Goal: Transaction & Acquisition: Purchase product/service

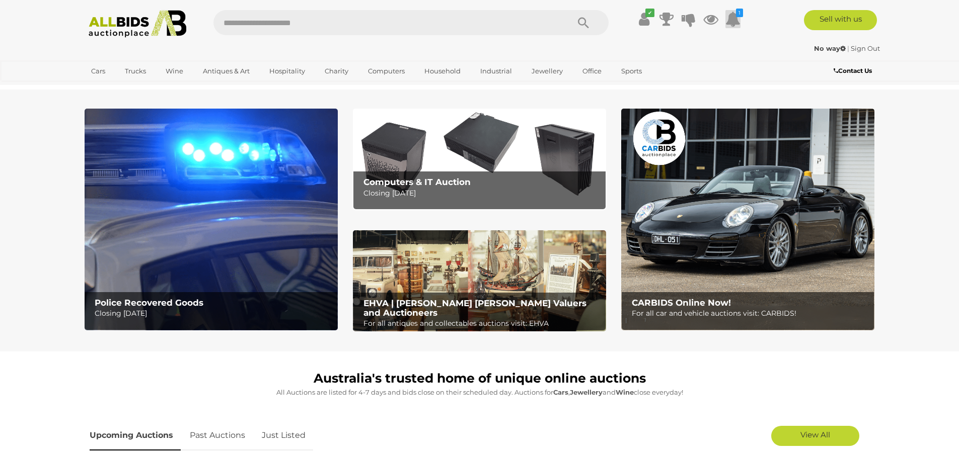
click at [732, 23] on icon at bounding box center [732, 19] width 15 height 18
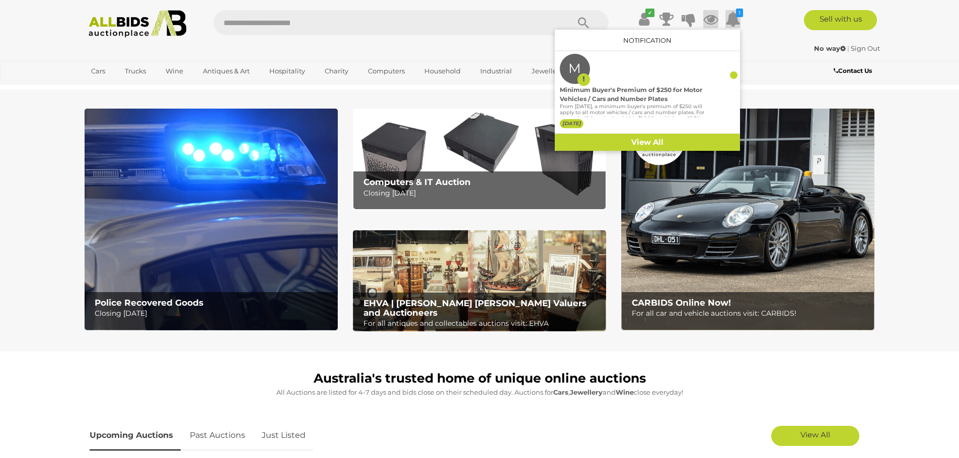
click at [708, 19] on icon at bounding box center [710, 19] width 15 height 18
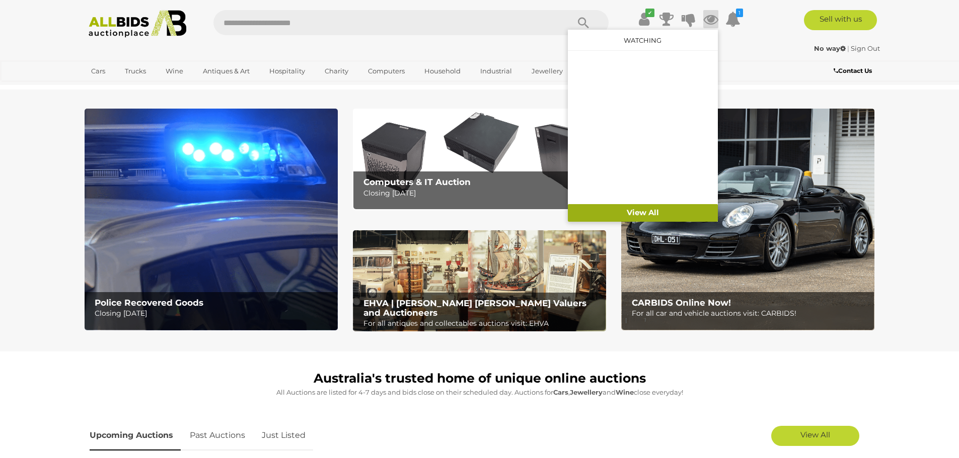
click at [625, 215] on link "View All" at bounding box center [643, 213] width 150 height 18
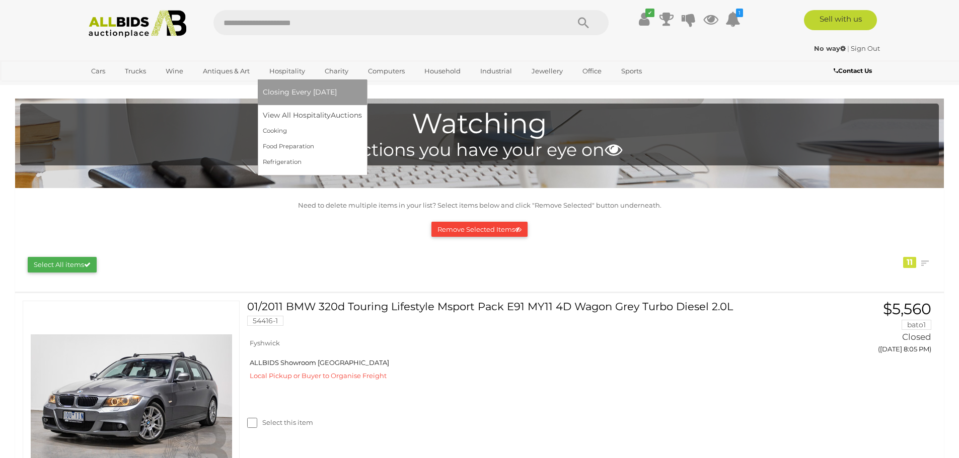
click at [290, 68] on link "Hospitality" at bounding box center [287, 71] width 49 height 17
click at [278, 116] on link "View All Hospitality Auctions" at bounding box center [315, 116] width 104 height 16
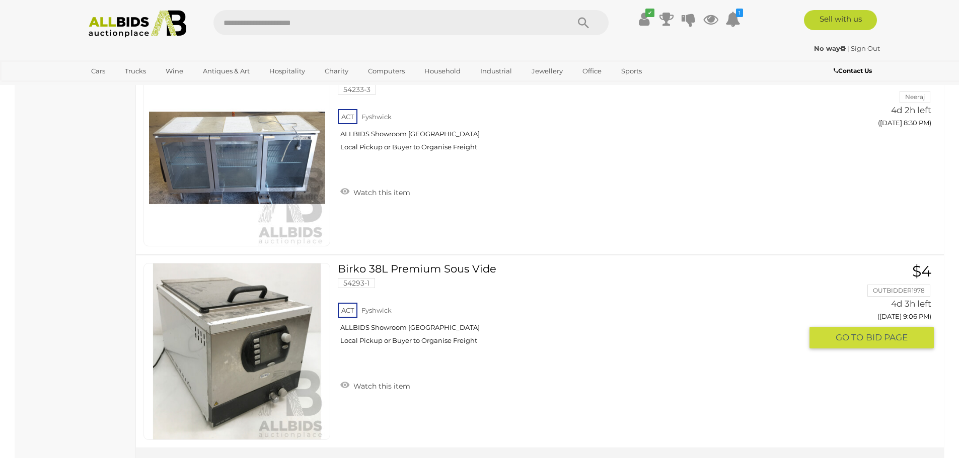
scroll to position [2214, 0]
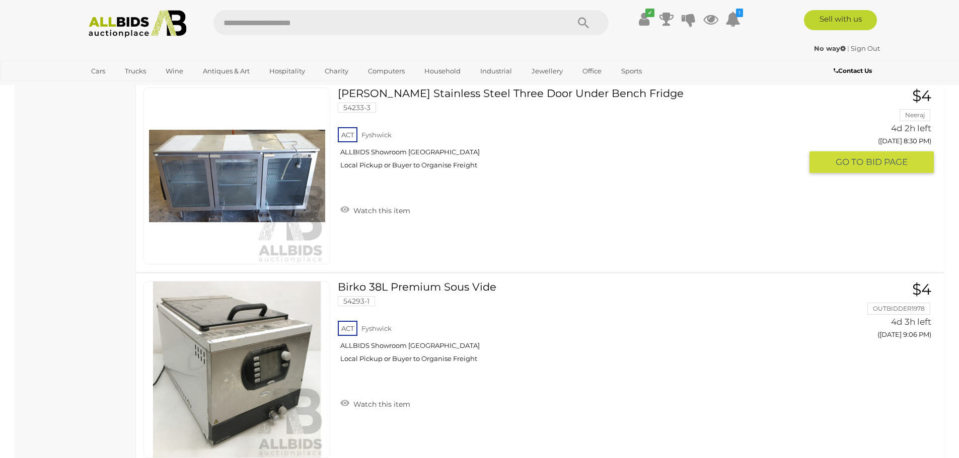
click at [225, 190] on img at bounding box center [237, 176] width 176 height 176
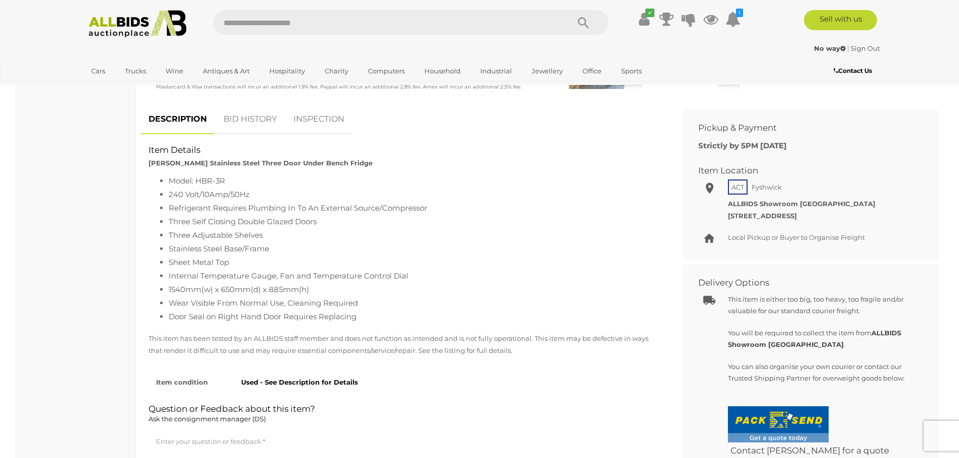
scroll to position [352, 0]
click at [313, 116] on link "INSPECTION" at bounding box center [319, 119] width 66 height 30
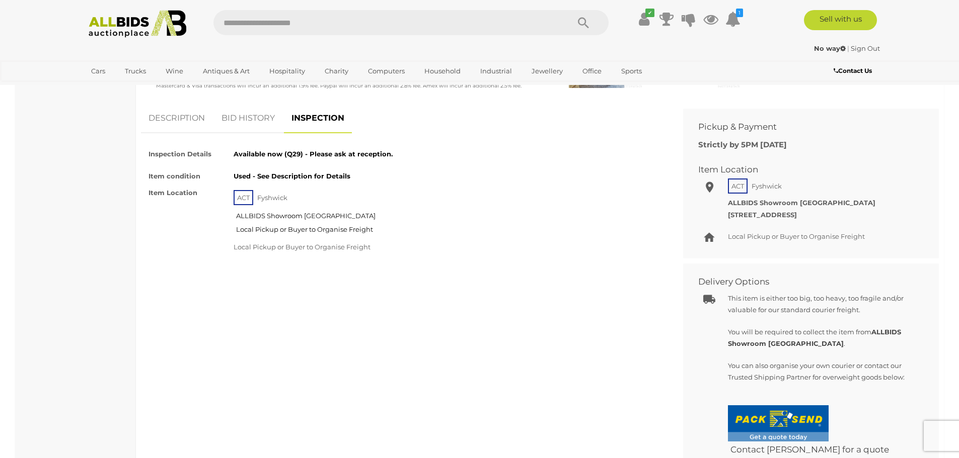
click at [169, 118] on link "DESCRIPTION" at bounding box center [176, 119] width 71 height 30
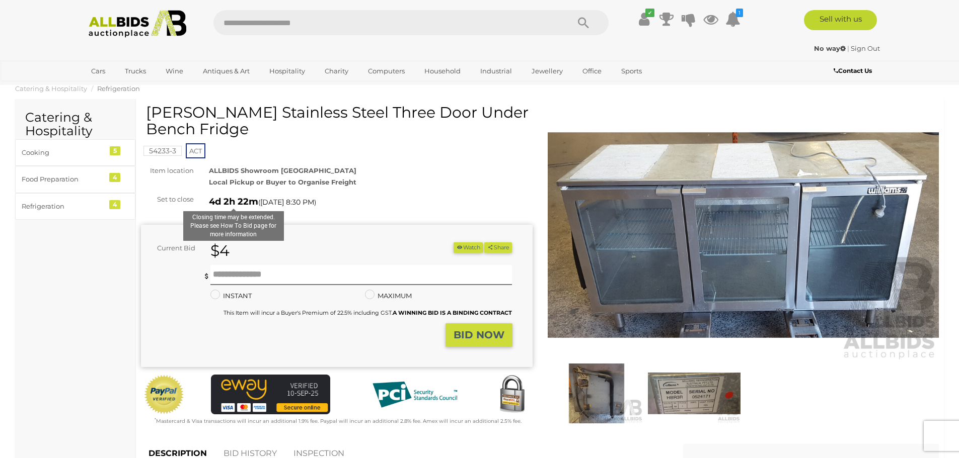
scroll to position [0, 0]
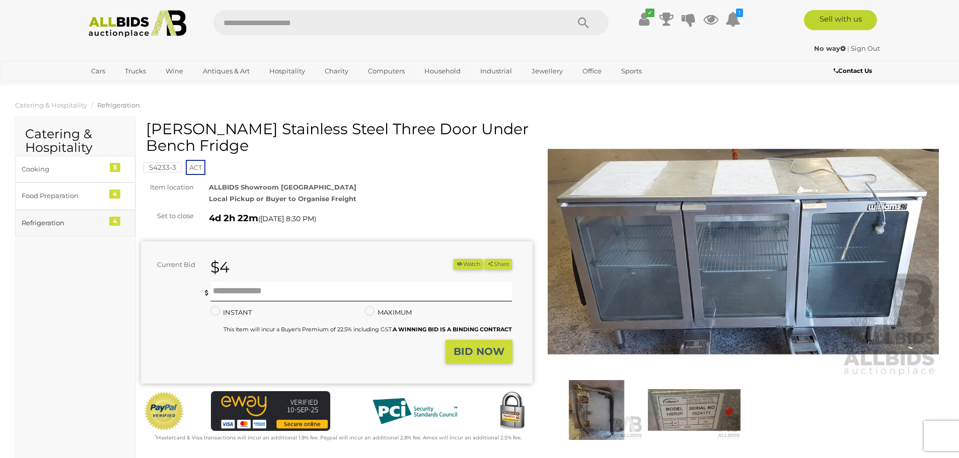
click at [51, 223] on div "Refrigeration" at bounding box center [63, 223] width 83 height 12
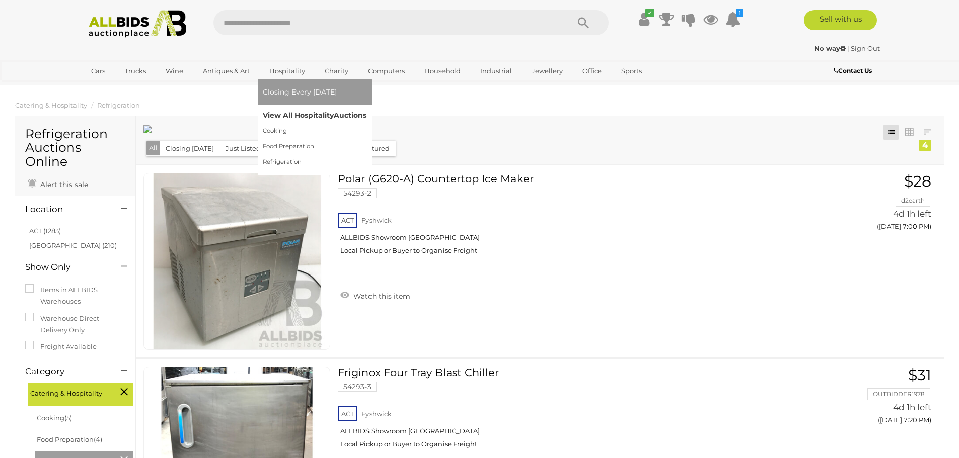
click at [293, 117] on link "View All Hospitality Auctions" at bounding box center [315, 116] width 104 height 16
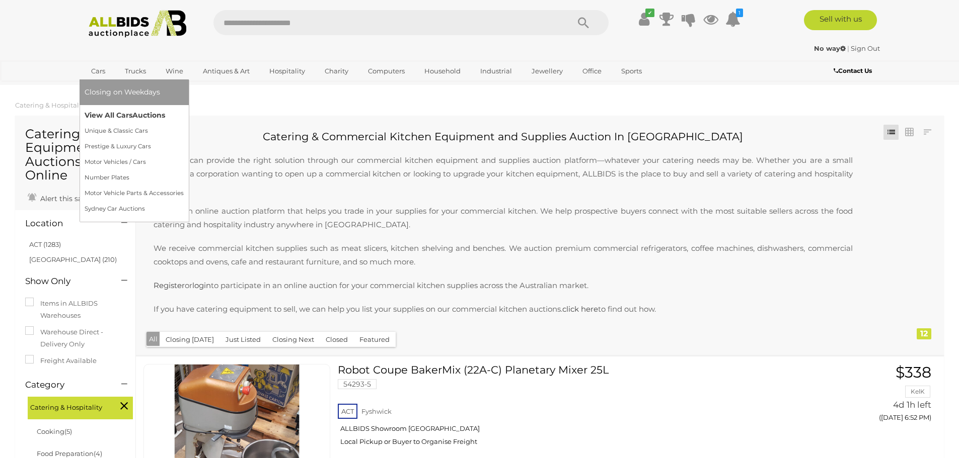
click at [93, 115] on link "View All Cars Auctions" at bounding box center [134, 116] width 99 height 16
